Goal: Task Accomplishment & Management: Manage account settings

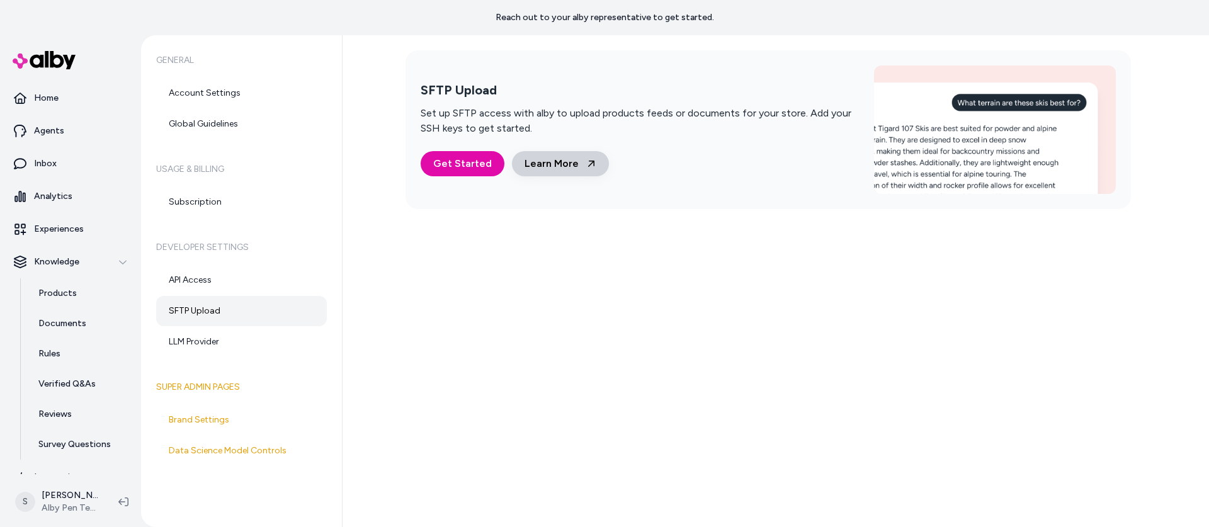
click at [551, 167] on link "Learn More" at bounding box center [560, 163] width 97 height 25
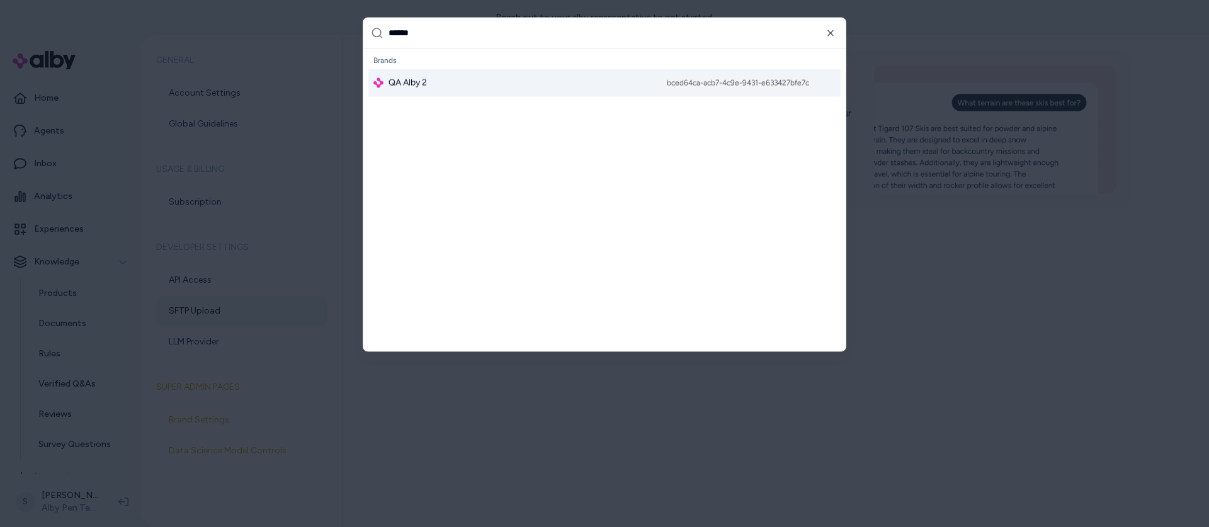
type input "******"
click at [469, 79] on div "QA Alby 2 bced64ca-acb7-4c9e-9431-e633427bfe7c" at bounding box center [605, 83] width 472 height 28
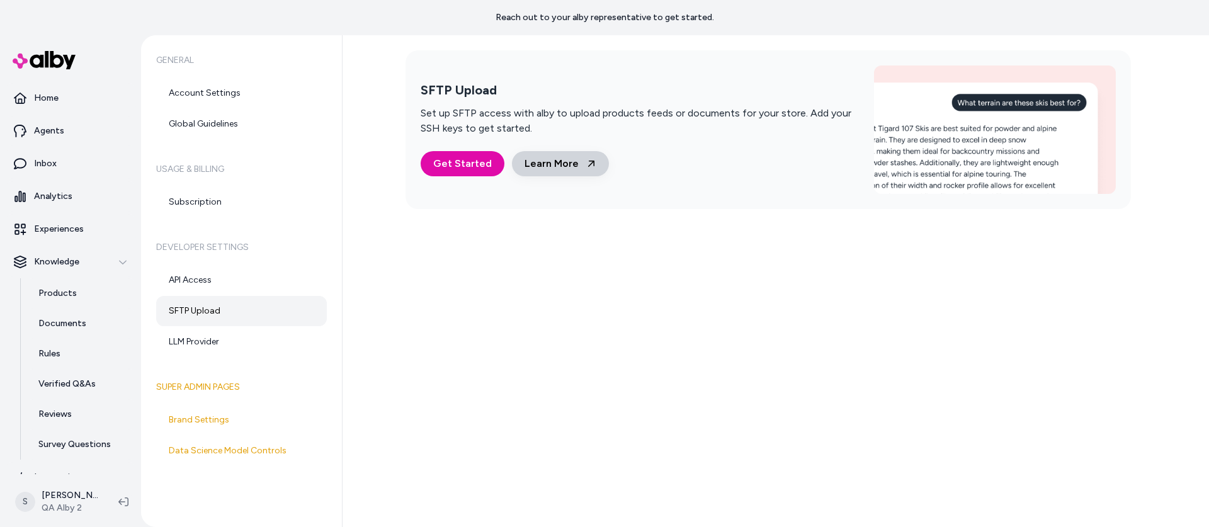
click at [571, 168] on link "Learn More" at bounding box center [560, 163] width 97 height 25
click at [464, 172] on button "Get Started" at bounding box center [463, 163] width 84 height 25
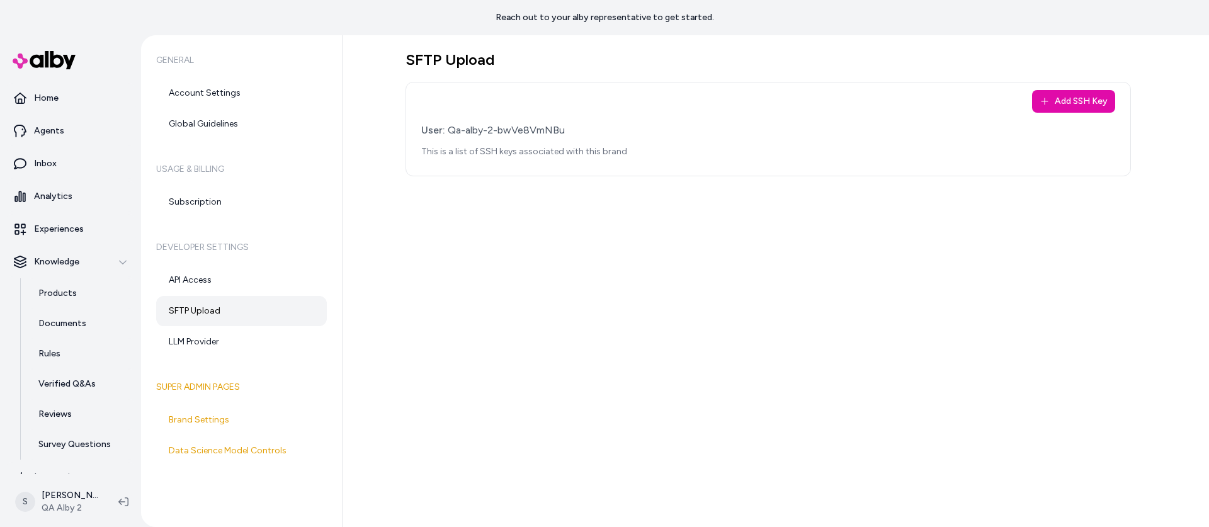
click at [667, 198] on div "SFTP Upload Add SSH Key User: Qa-alby-2-bwVe8VmNBu This is a list of SSH keys a…" at bounding box center [776, 281] width 867 height 492
click at [1068, 101] on button "Add SSH Key" at bounding box center [1073, 101] width 83 height 23
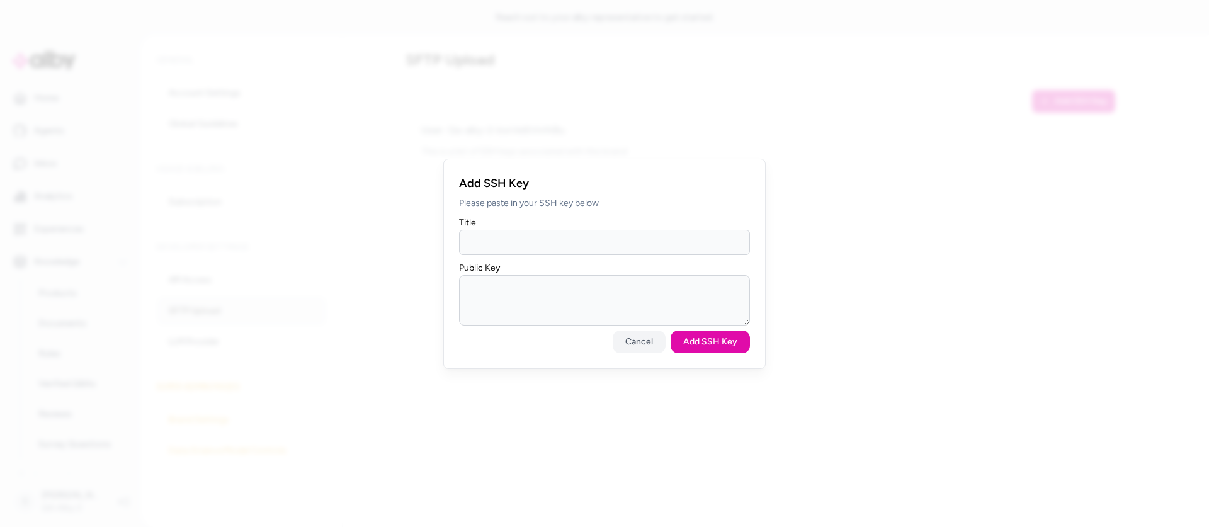
click at [547, 244] on input "Title" at bounding box center [604, 242] width 291 height 25
click at [649, 344] on button "Cancel" at bounding box center [639, 342] width 53 height 23
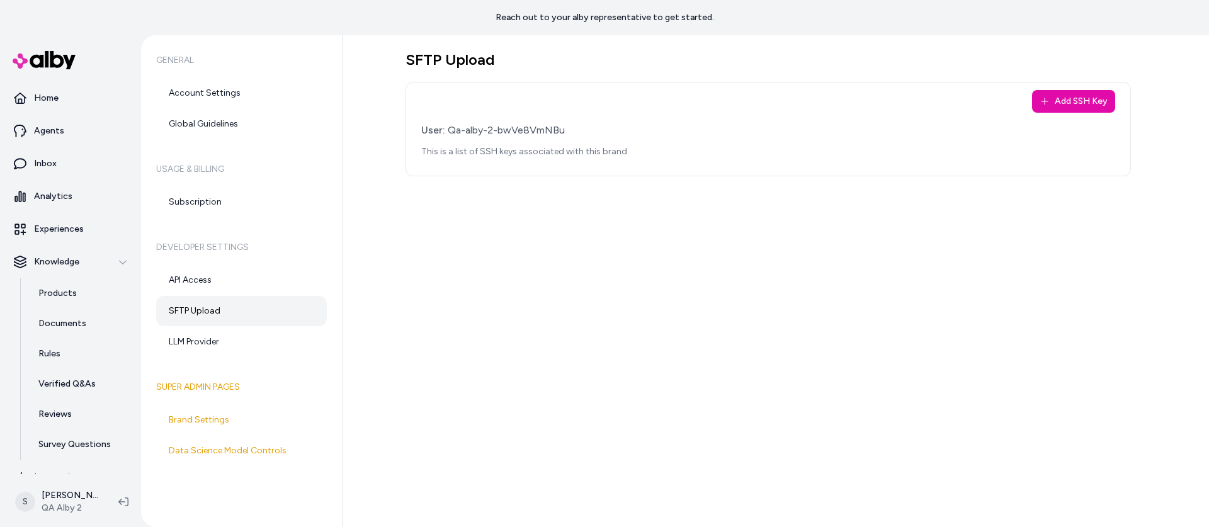
click at [537, 401] on div "SFTP Upload Add SSH Key User: Qa-alby-2-bwVe8VmNBu This is a list of SSH keys a…" at bounding box center [776, 281] width 867 height 492
click at [543, 288] on div "SFTP Upload Add SSH Key User: Qa-alby-2-bwVe8VmNBu This is a list of SSH keys a…" at bounding box center [776, 281] width 867 height 492
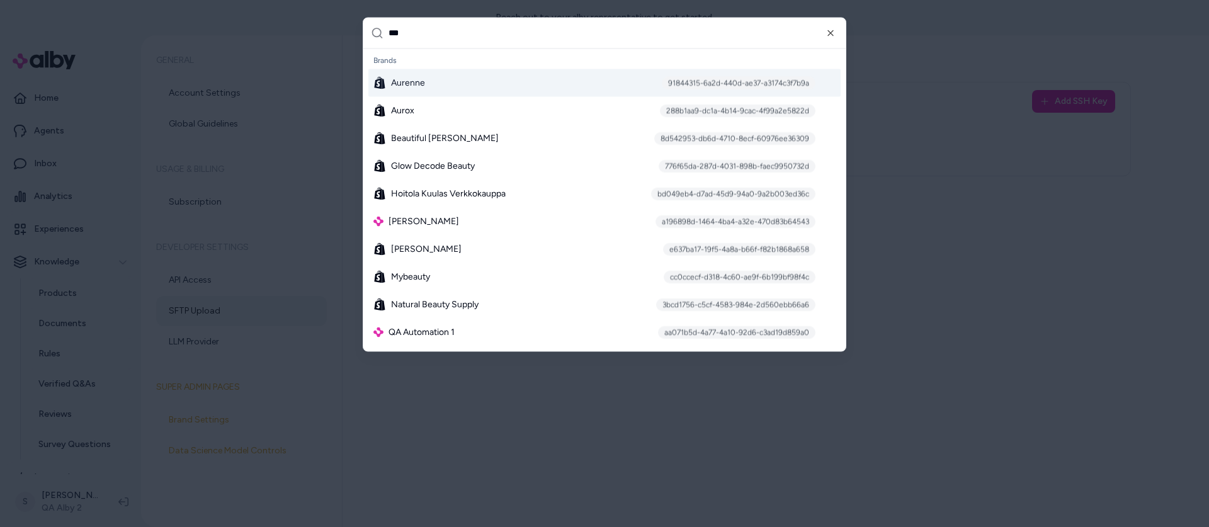
type input "****"
